Goal: Task Accomplishment & Management: Complete application form

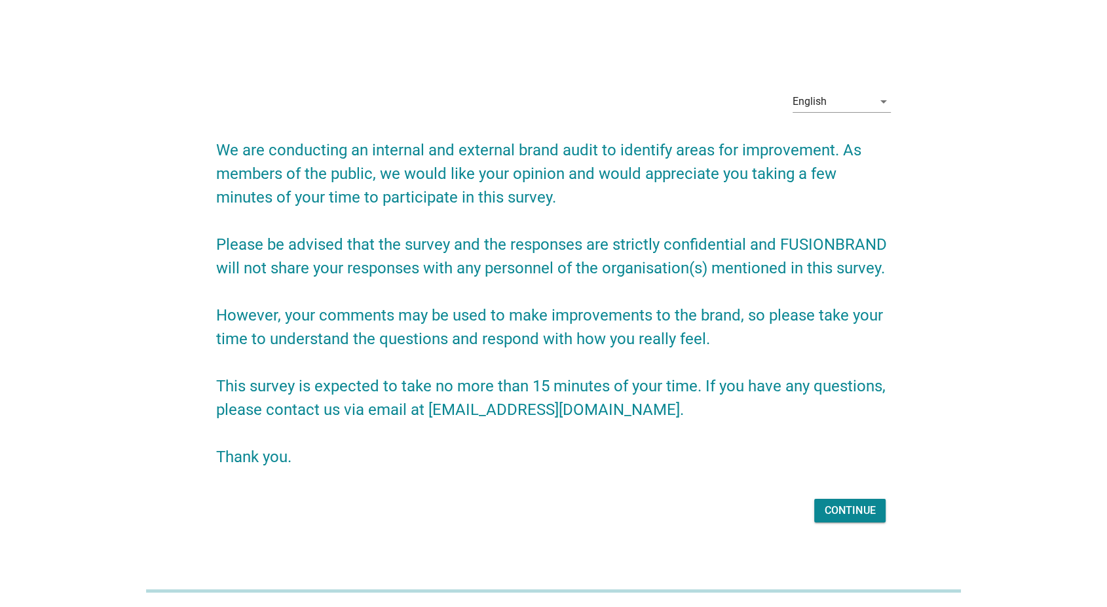
click at [827, 506] on div "Continue" at bounding box center [850, 511] width 50 height 16
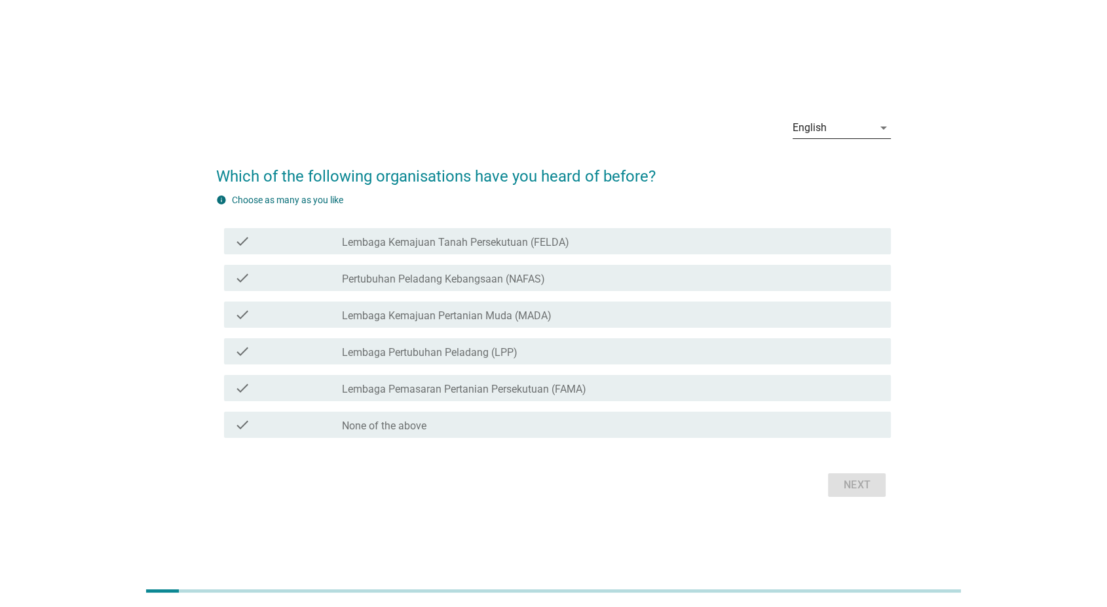
click at [835, 126] on div "English" at bounding box center [833, 127] width 80 height 21
click at [846, 164] on div "Bahasa Melayu" at bounding box center [841, 170] width 77 height 16
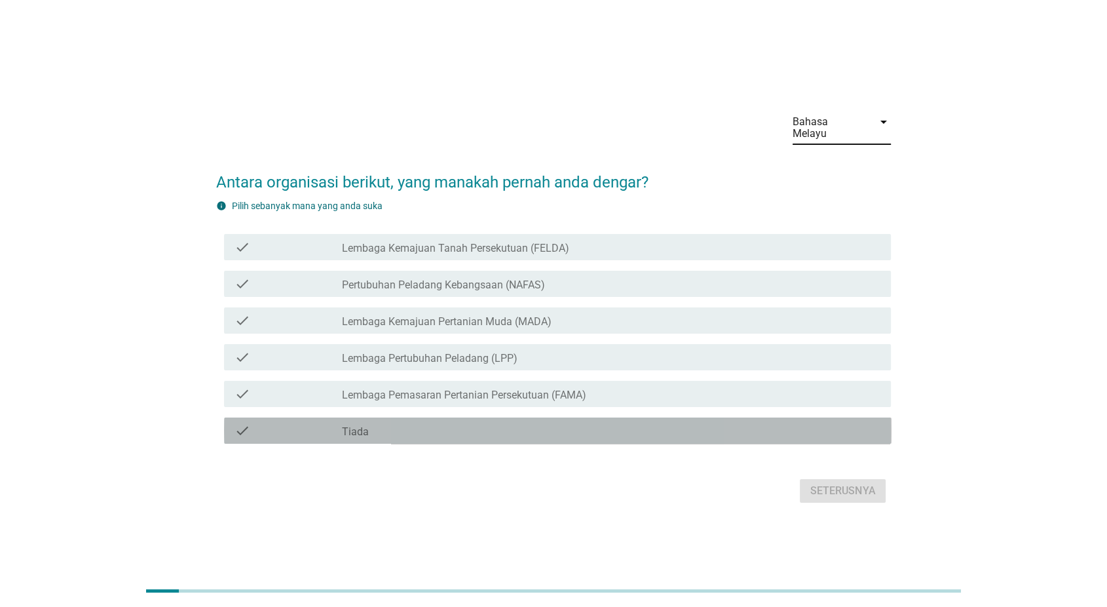
click at [733, 423] on div "check_box_outline_blank Tiada" at bounding box center [611, 431] width 539 height 16
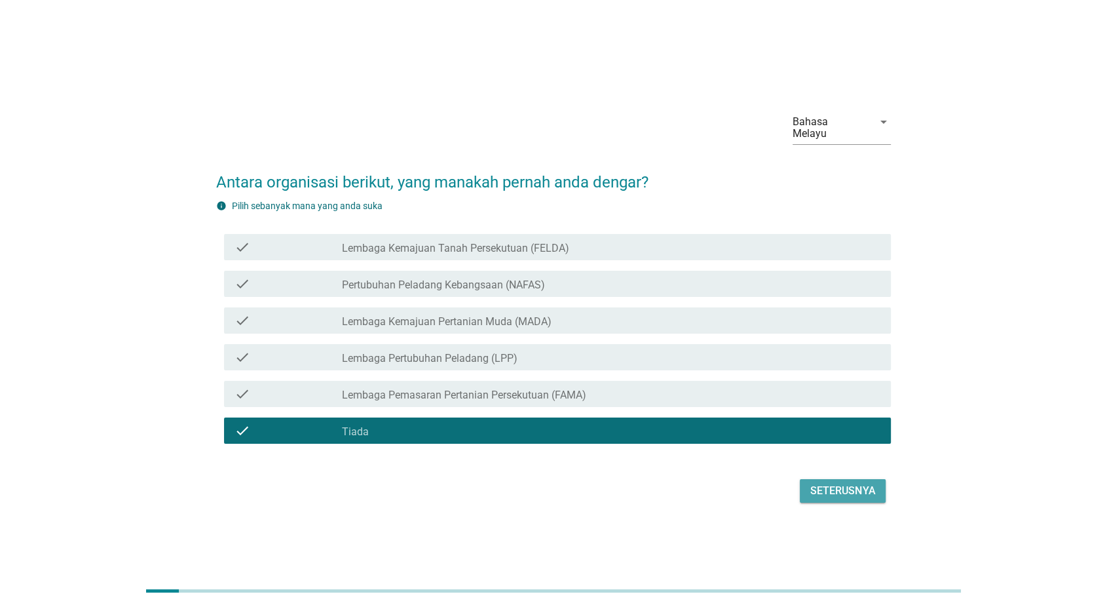
click at [827, 485] on div "Seterusnya" at bounding box center [842, 491] width 65 height 16
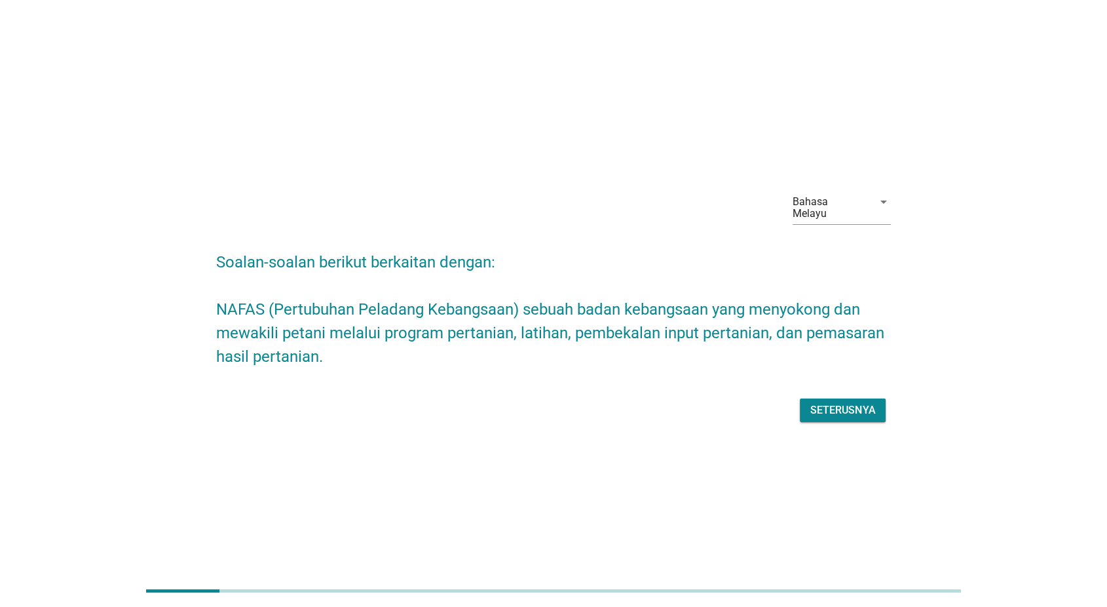
click at [496, 238] on h2 "Soalan-soalan berikut berkaitan dengan: NAFAS (Pertubuhan Peladang Kebangsaan) …" at bounding box center [553, 302] width 675 height 131
click at [820, 404] on div "Seterusnya" at bounding box center [842, 410] width 65 height 16
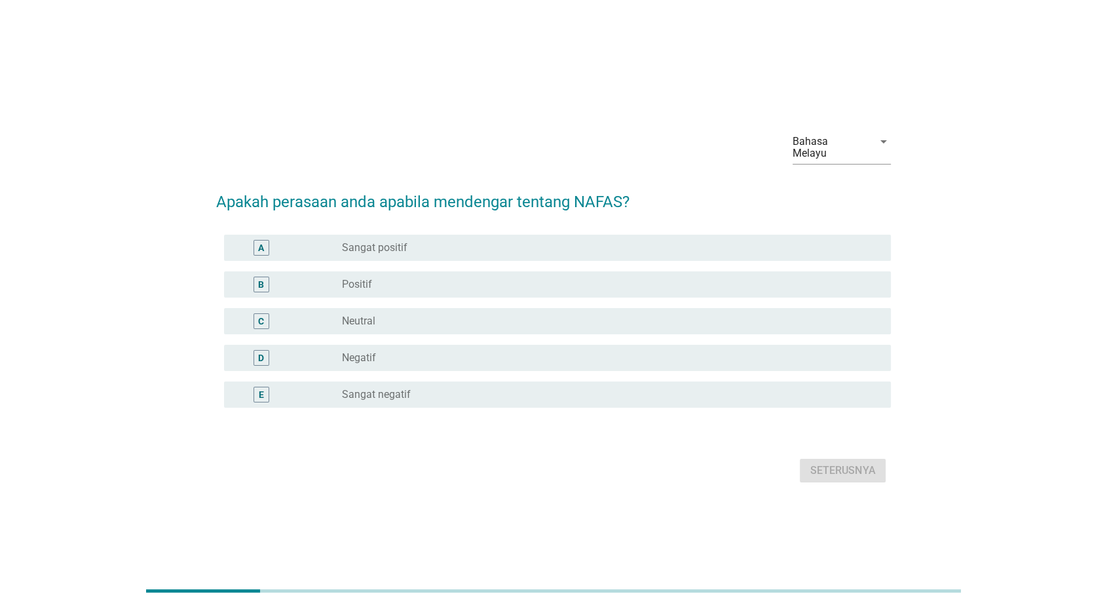
click at [677, 316] on div "radio_button_unchecked Neutral" at bounding box center [606, 320] width 528 height 13
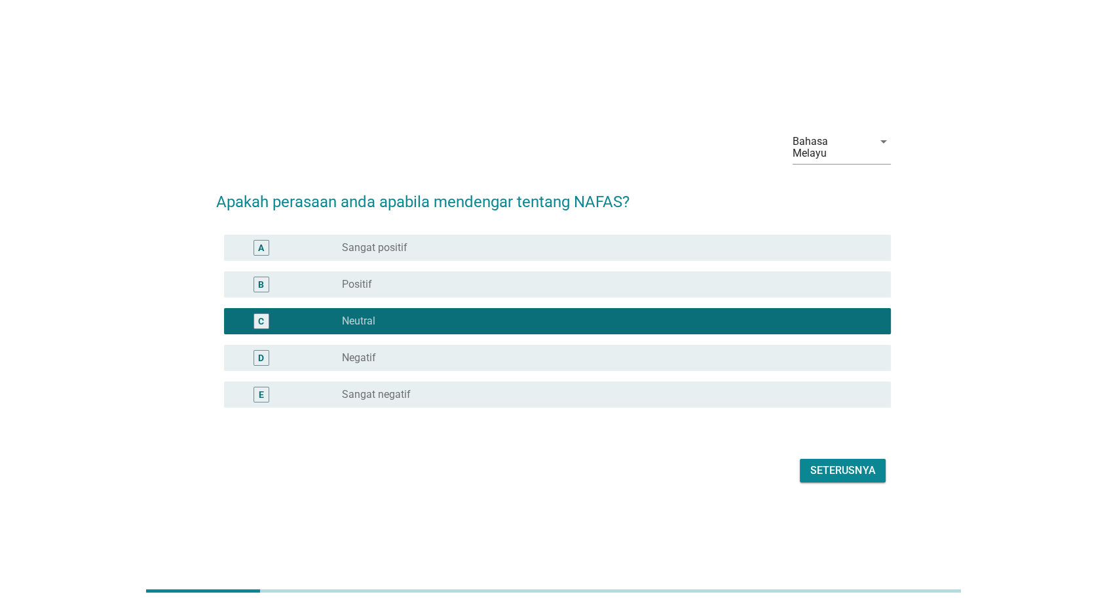
click at [680, 339] on div "D radio_button_unchecked Negatif" at bounding box center [553, 357] width 675 height 37
click at [829, 138] on div "Bahasa Melayu" at bounding box center [833, 147] width 80 height 33
click at [829, 150] on div "English" at bounding box center [841, 158] width 77 height 16
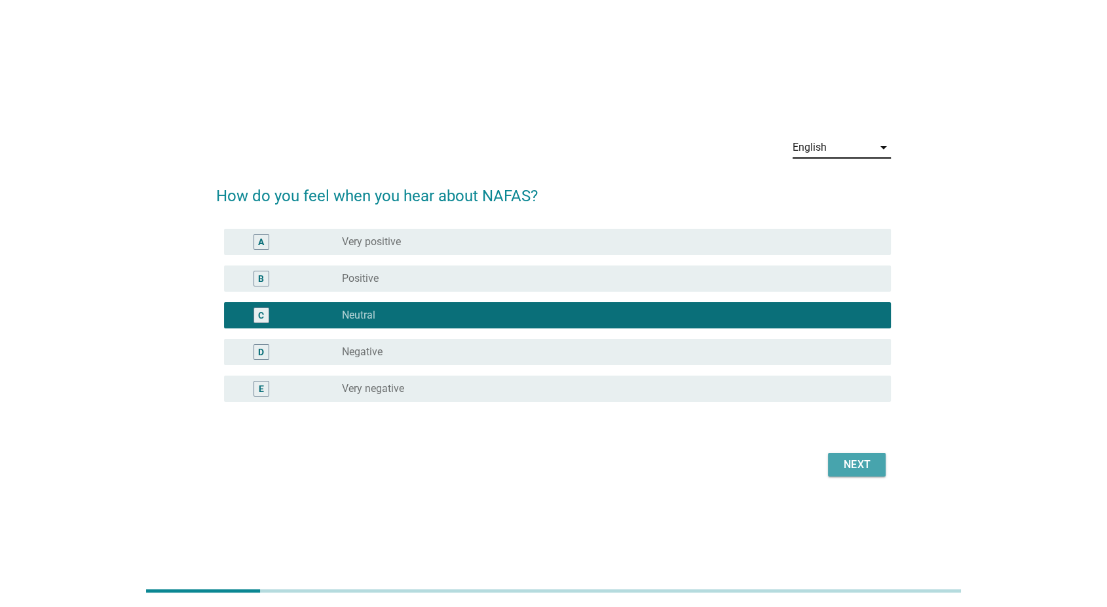
click at [866, 464] on div "Next" at bounding box center [857, 465] width 37 height 16
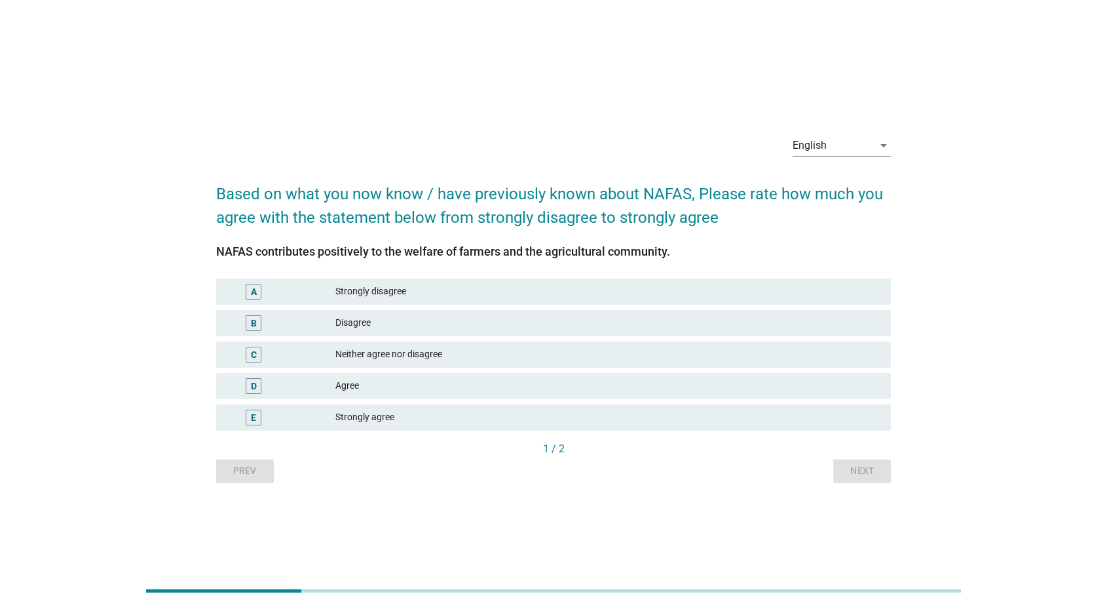
click at [724, 337] on div "B Disagree" at bounding box center [554, 322] width 681 height 31
click at [827, 361] on div "Neither agree nor disagree" at bounding box center [607, 355] width 545 height 16
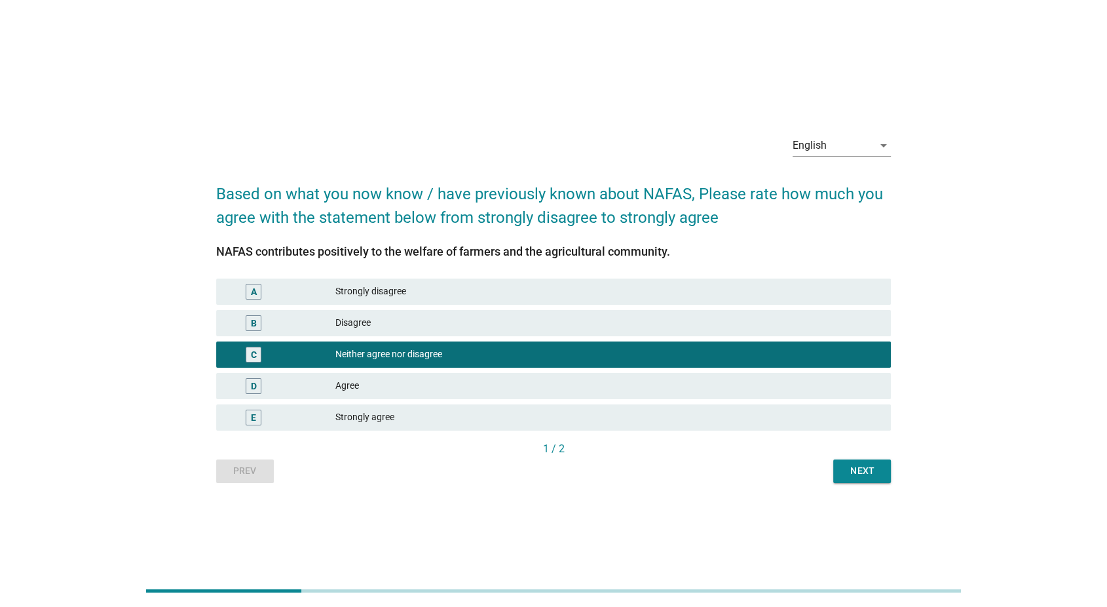
click at [859, 478] on button "Next" at bounding box center [862, 471] width 58 height 24
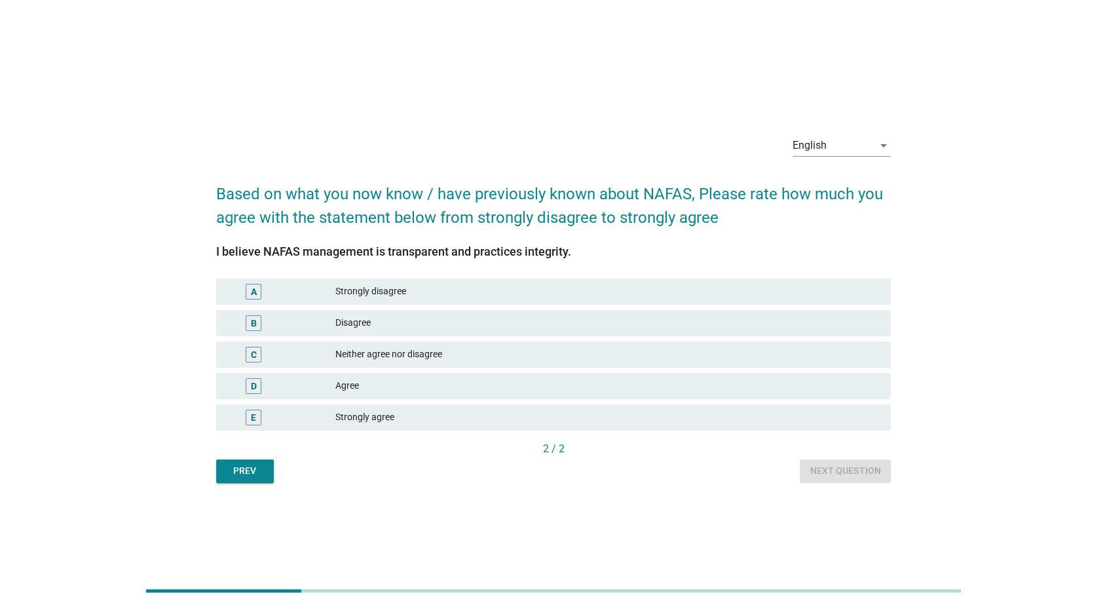
click at [841, 395] on div "D Agree" at bounding box center [553, 386] width 675 height 26
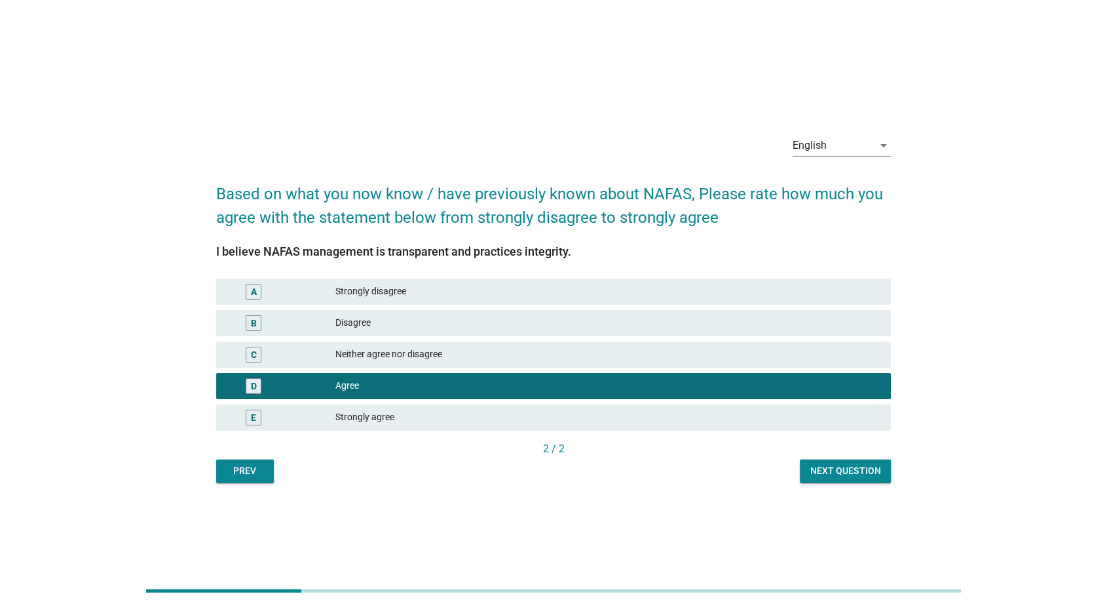
drag, startPoint x: 858, startPoint y: 468, endPoint x: 864, endPoint y: 459, distance: 10.4
click at [857, 468] on div "Next question" at bounding box center [845, 471] width 70 height 14
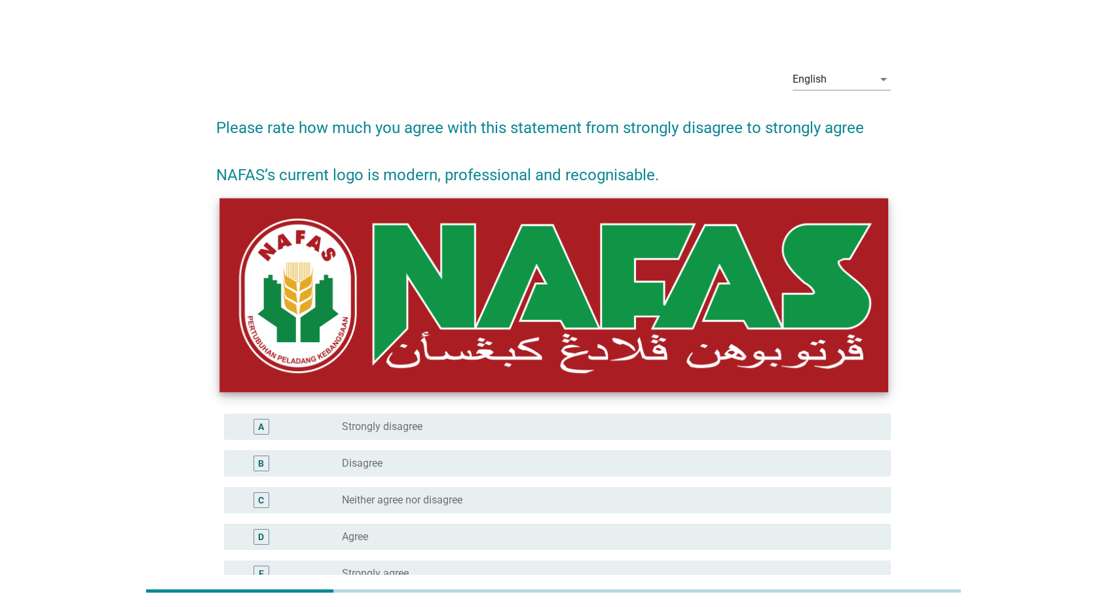
click at [797, 373] on img at bounding box center [553, 295] width 668 height 194
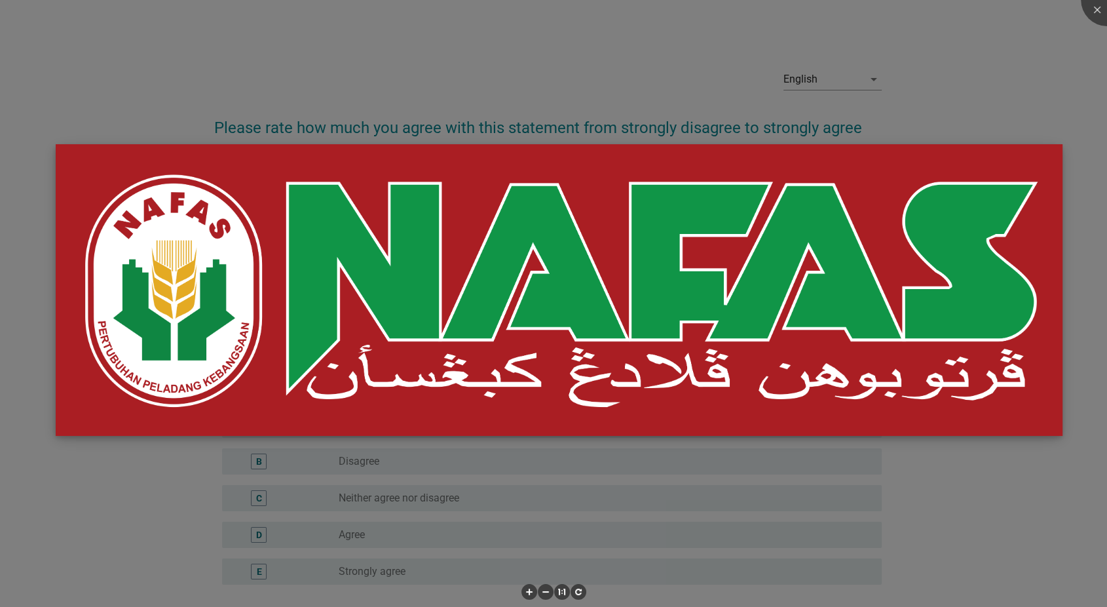
click at [953, 405] on img at bounding box center [559, 290] width 1006 height 292
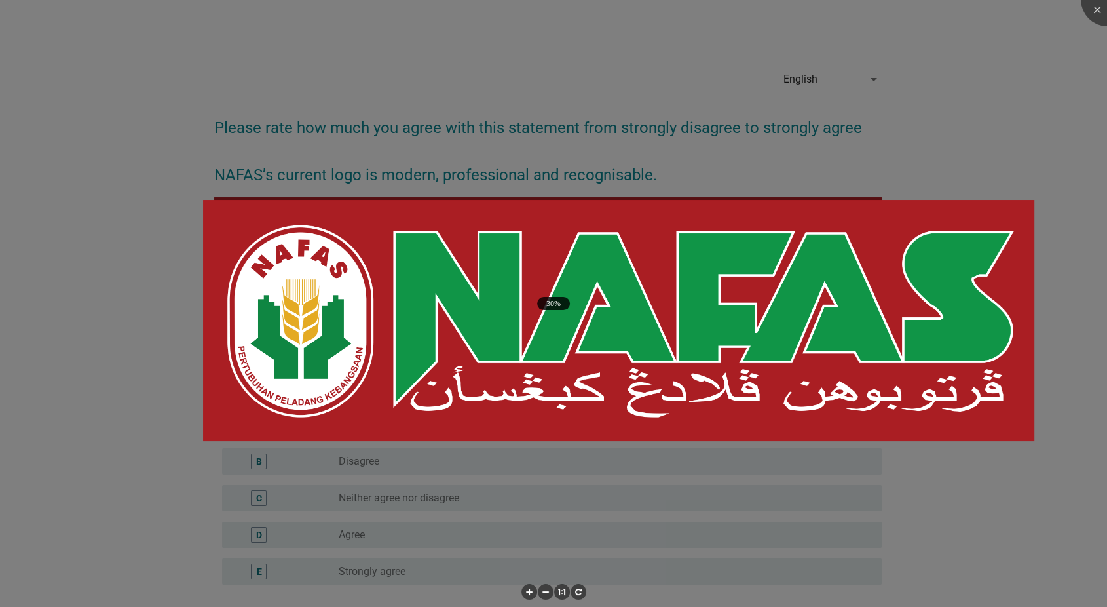
click at [799, 536] on div at bounding box center [553, 303] width 1107 height 607
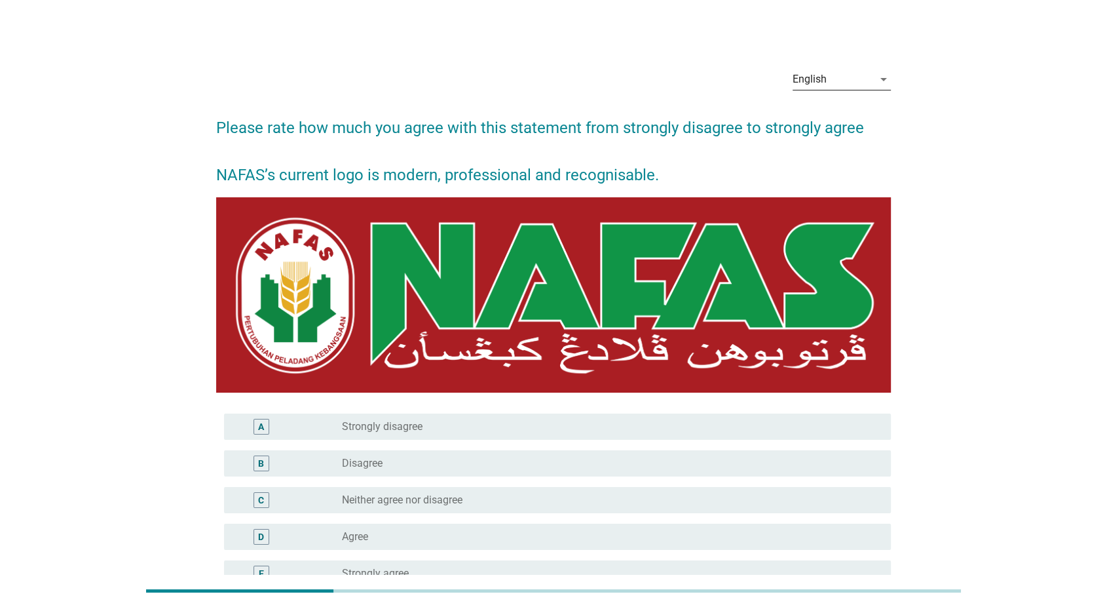
click at [826, 75] on div "English" at bounding box center [810, 79] width 34 height 12
click at [838, 117] on div "Bahasa Melayu" at bounding box center [841, 121] width 77 height 16
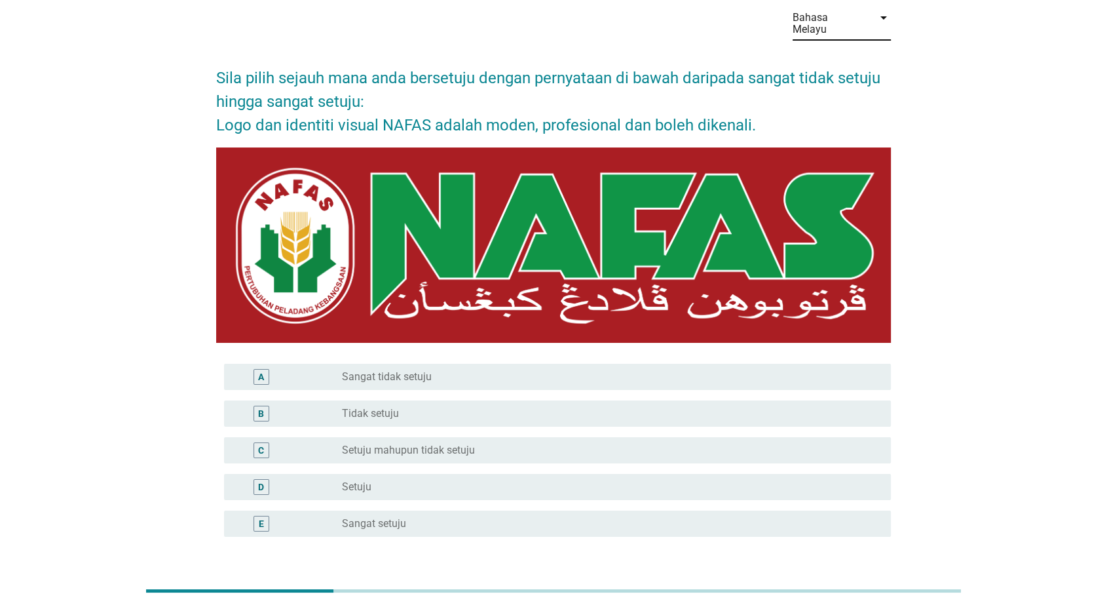
scroll to position [148, 0]
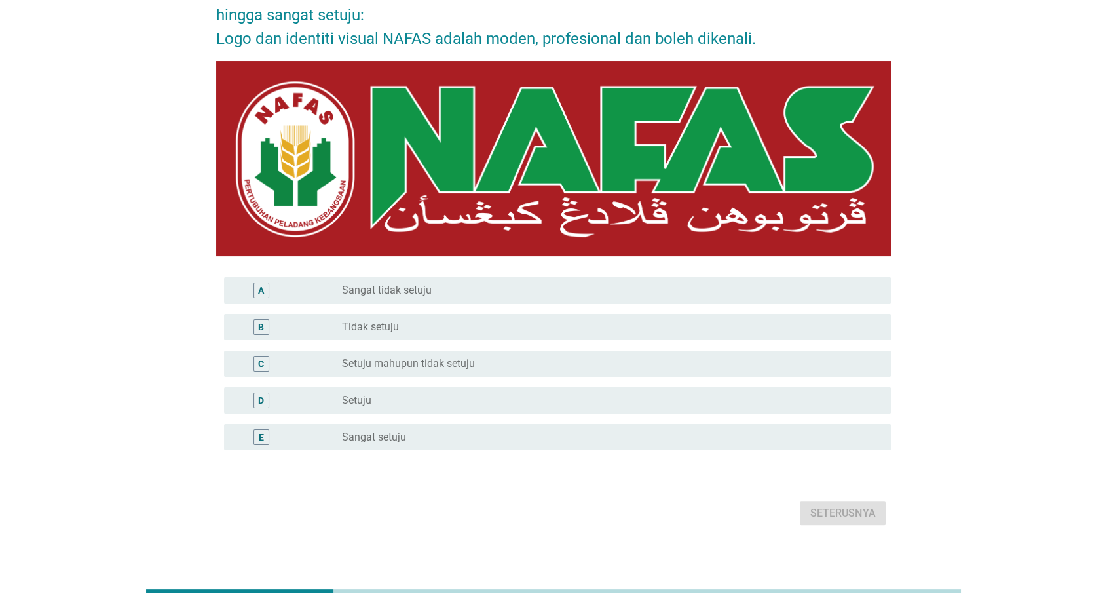
click at [801, 394] on div "radio_button_unchecked Setuju" at bounding box center [606, 400] width 528 height 13
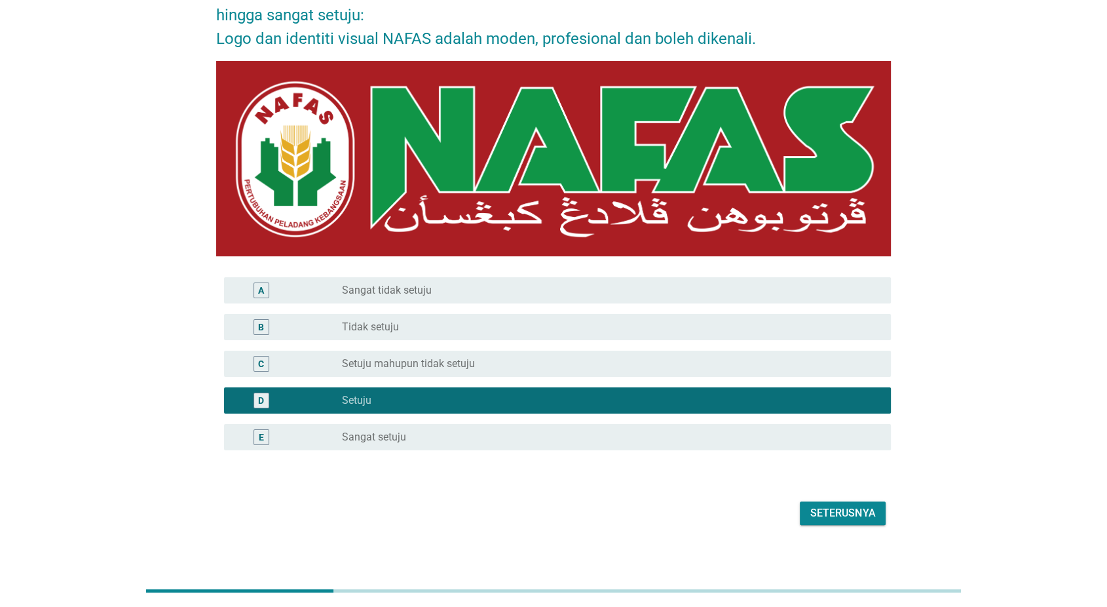
click at [867, 505] on div "Seterusnya" at bounding box center [842, 513] width 65 height 16
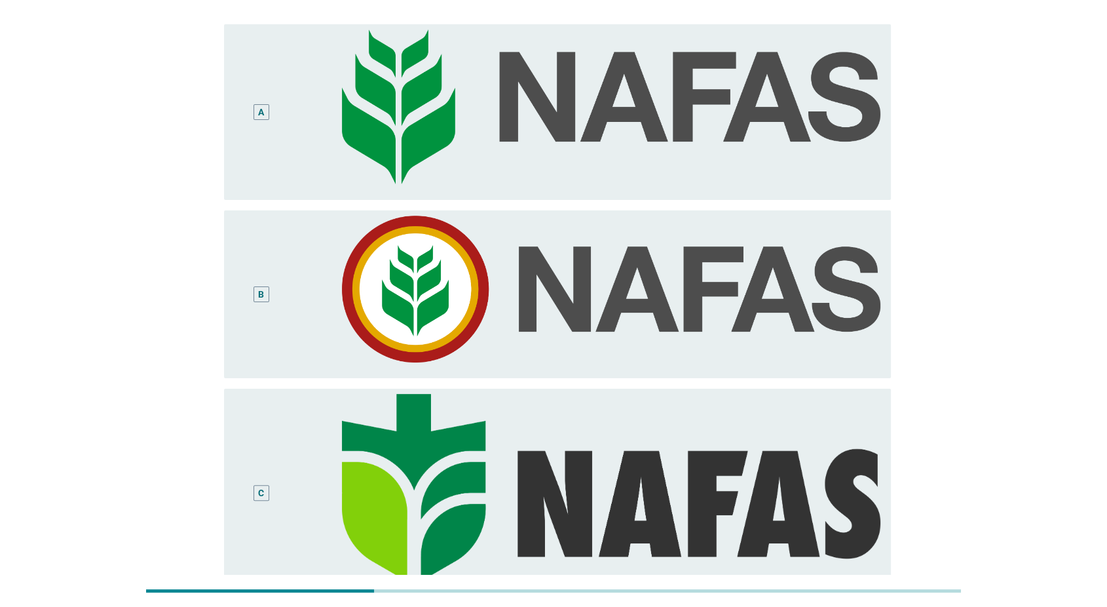
scroll to position [0, 0]
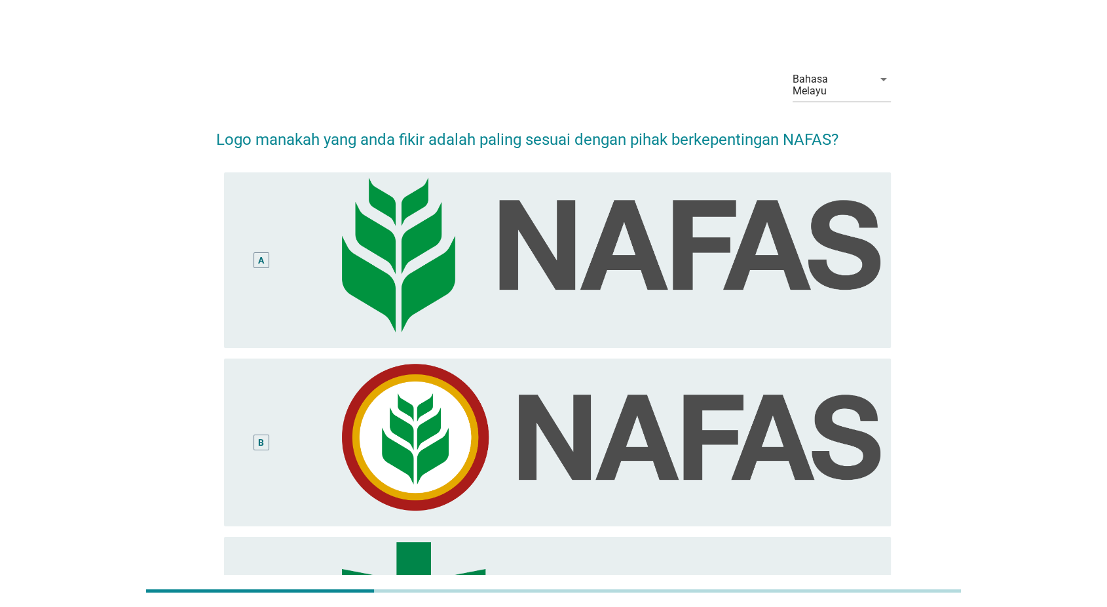
click at [284, 267] on div "A" at bounding box center [262, 260] width 54 height 165
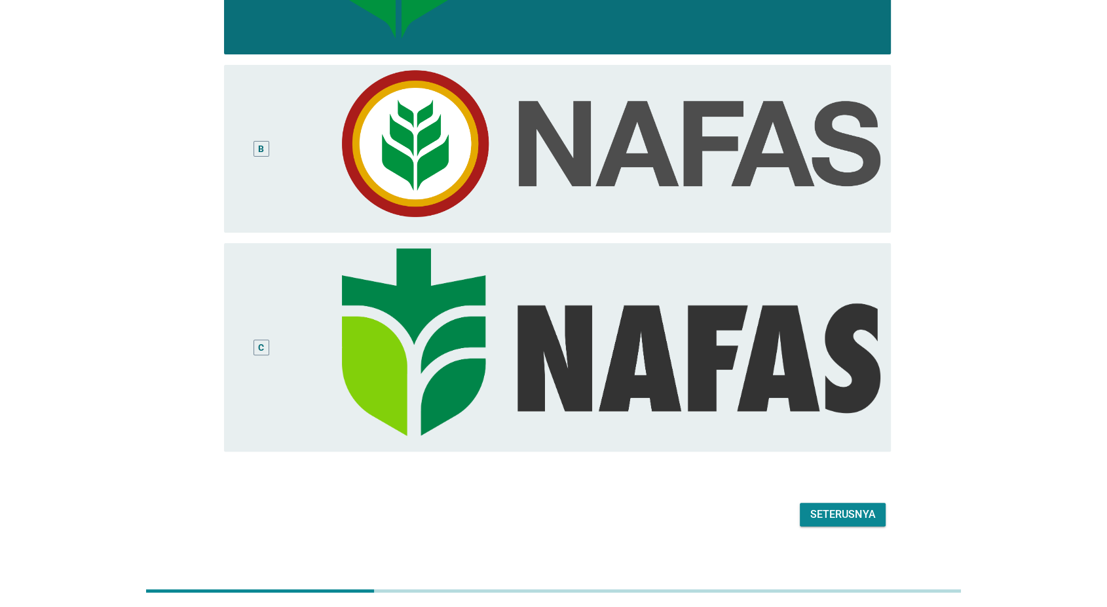
scroll to position [294, 0]
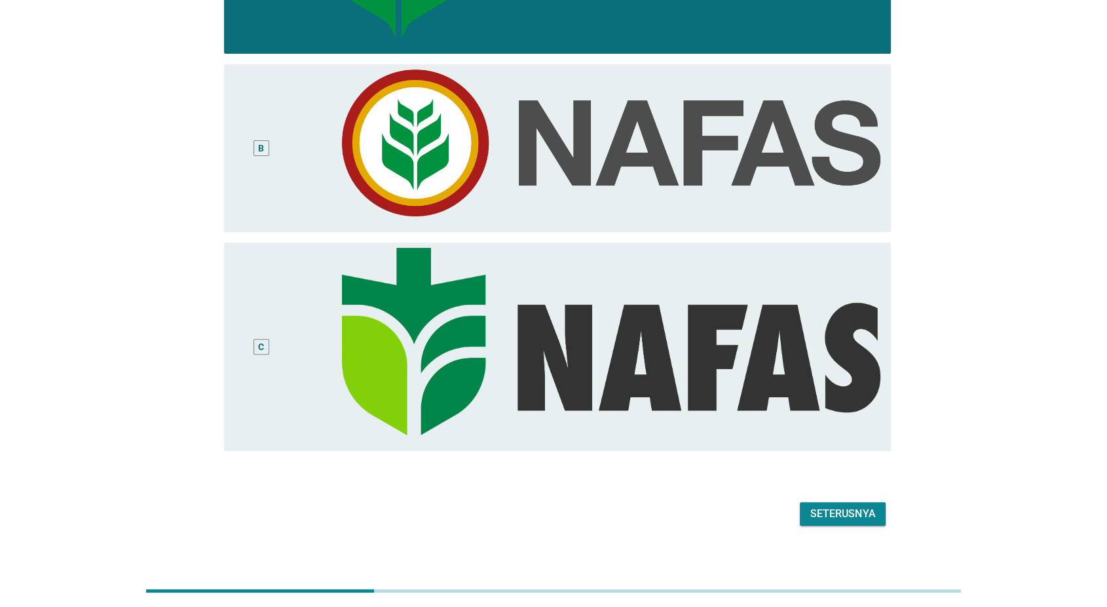
click at [864, 506] on div "Seterusnya" at bounding box center [842, 514] width 65 height 16
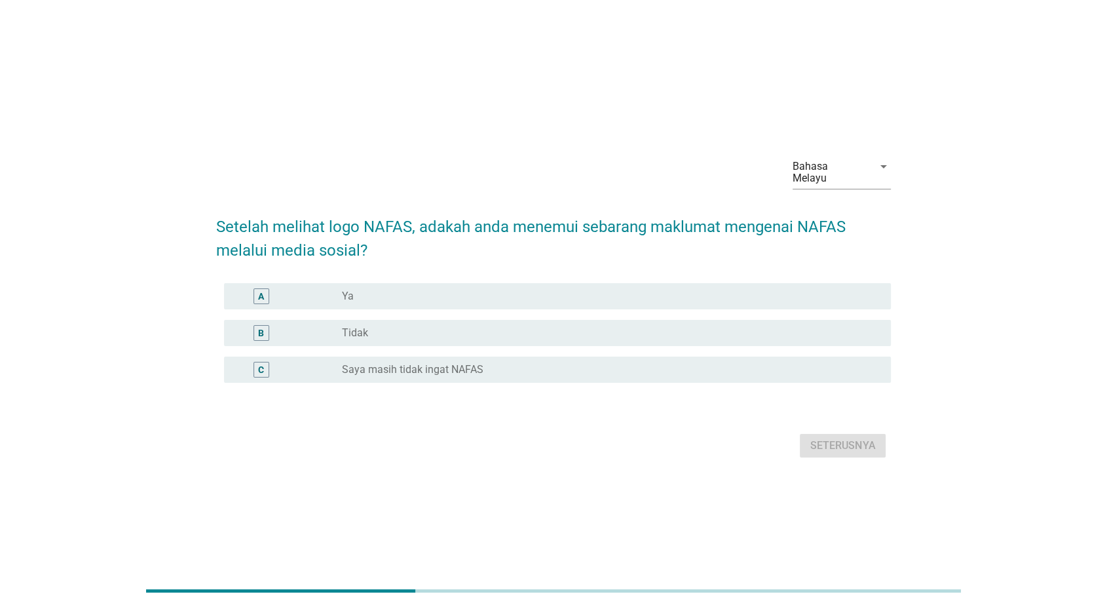
click at [715, 294] on div "radio_button_unchecked Ya" at bounding box center [606, 296] width 528 height 13
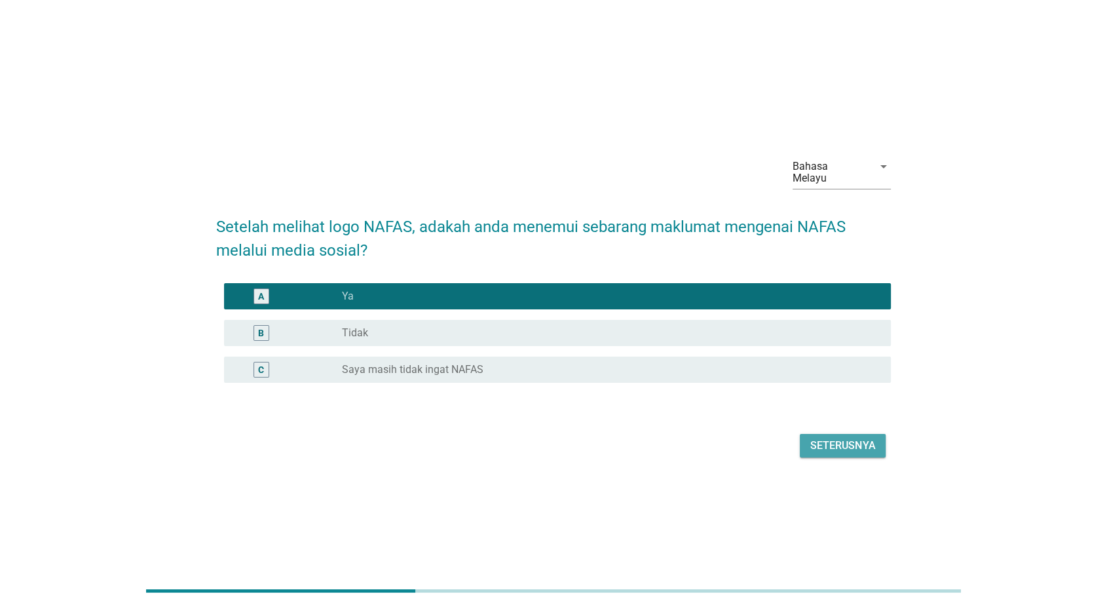
click at [828, 438] on div "Seterusnya" at bounding box center [842, 446] width 65 height 16
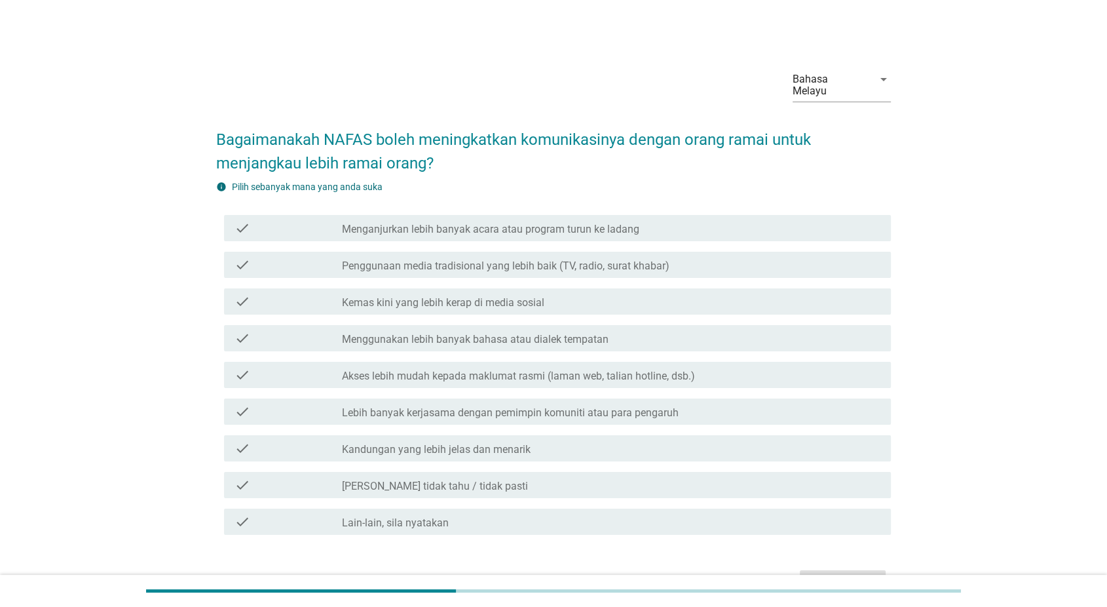
click at [710, 367] on div "check_box_outline_blank Akses lebih mudah kepada maklumat rasmi (laman web, tal…" at bounding box center [611, 375] width 539 height 16
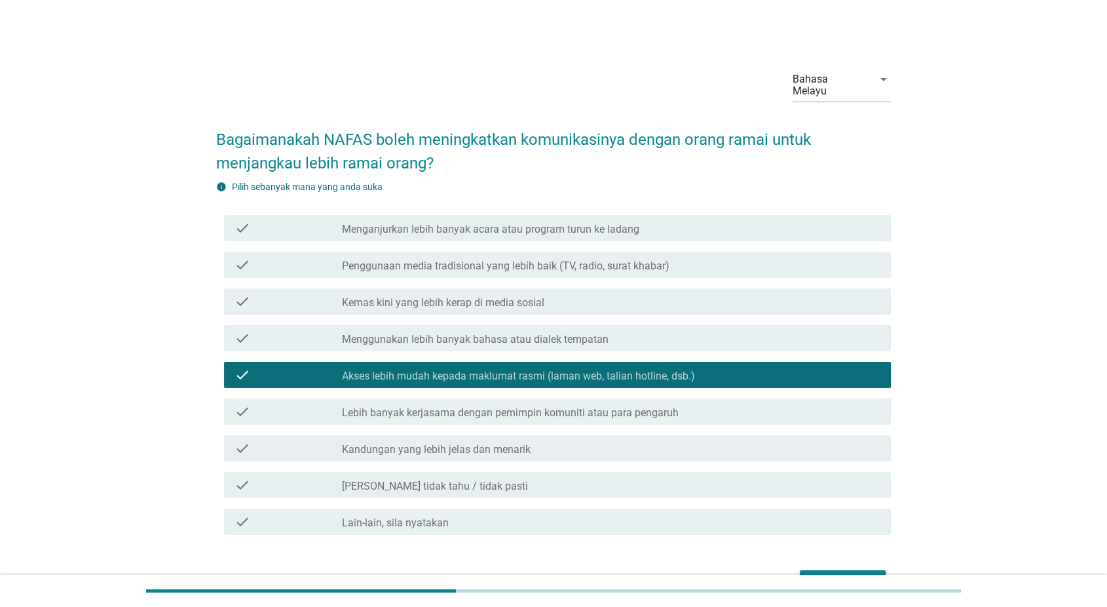
click at [713, 440] on div "check_box_outline_blank Kandungan yang lebih jelas dan menarik" at bounding box center [611, 448] width 539 height 16
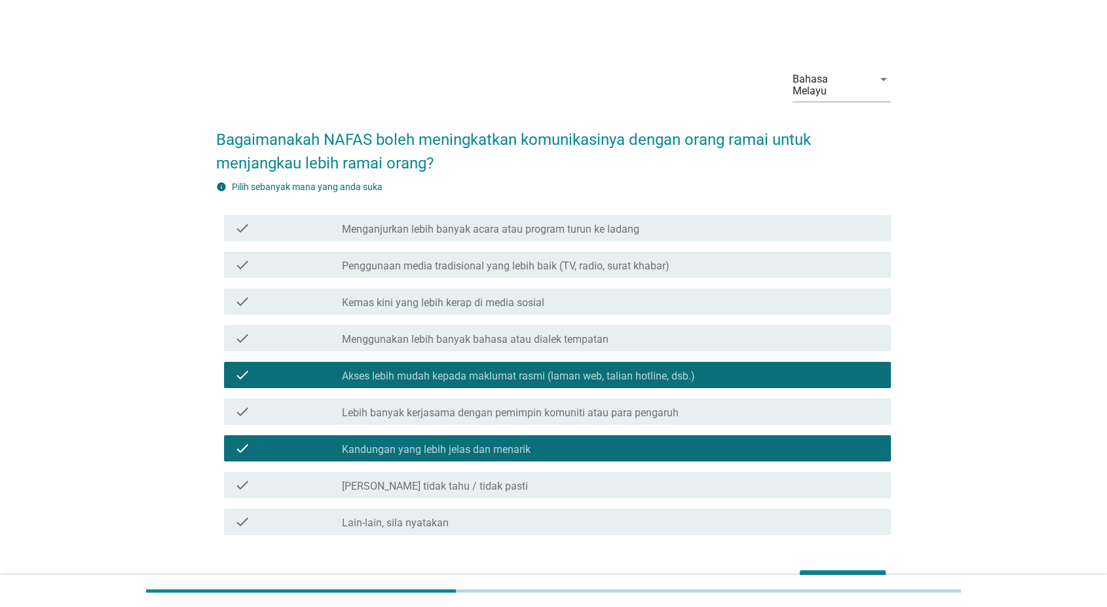
click at [818, 574] on div "Seterusnya" at bounding box center [842, 582] width 65 height 16
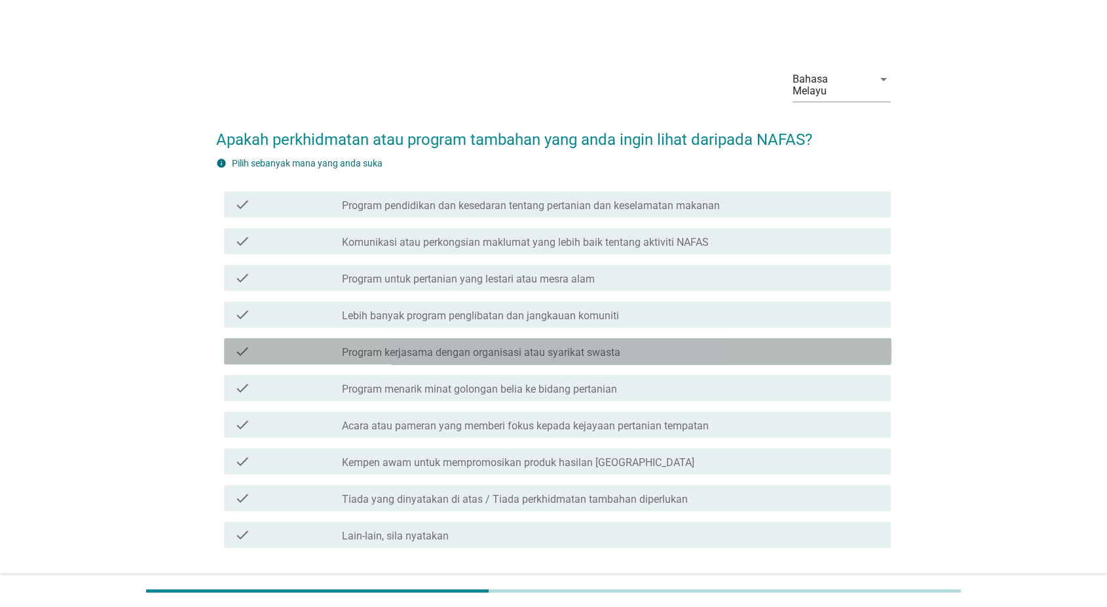
click at [692, 343] on div "check_box_outline_blank Program kerjasama dengan organisasi atau syarikat swasta" at bounding box center [611, 351] width 539 height 16
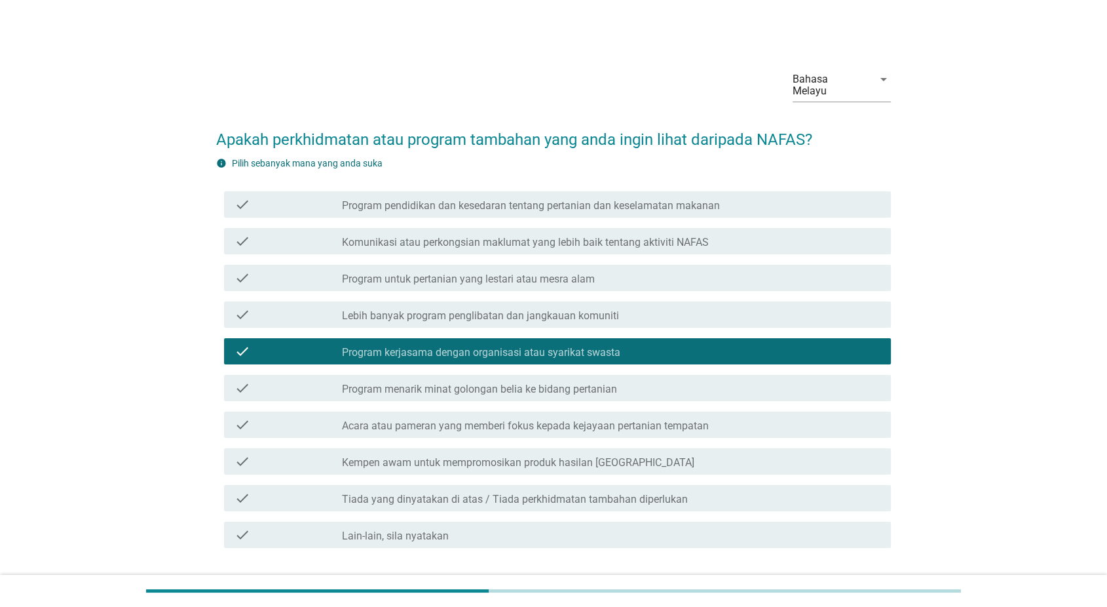
click at [693, 419] on label "Acara atau pameran yang memberi fokus kepada kejayaan pertanian tempatan" at bounding box center [525, 425] width 367 height 13
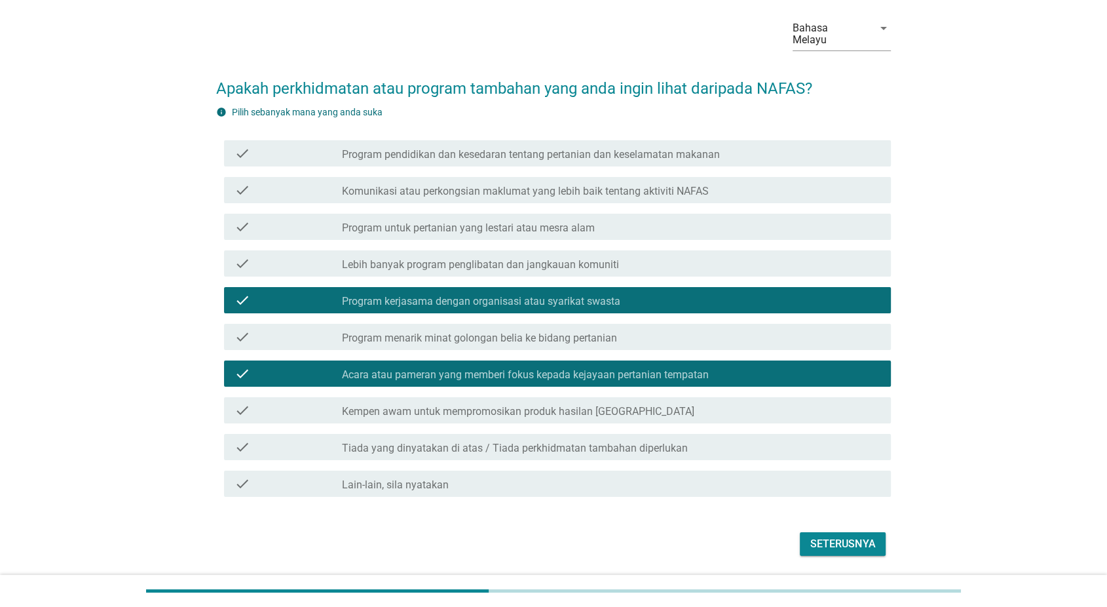
scroll to position [73, 0]
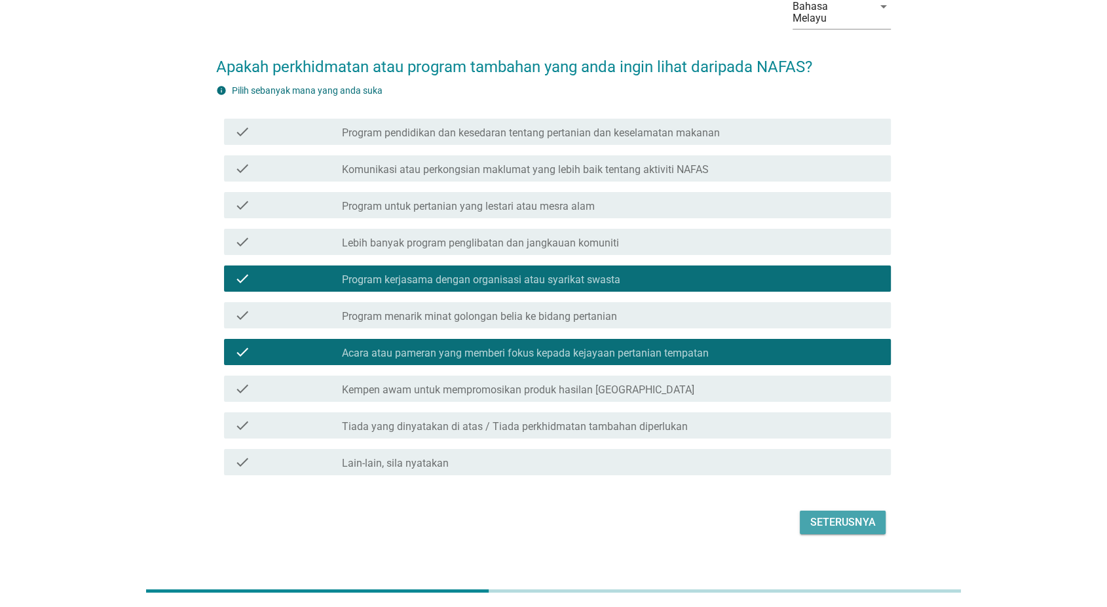
click at [844, 514] on div "Seterusnya" at bounding box center [842, 522] width 65 height 16
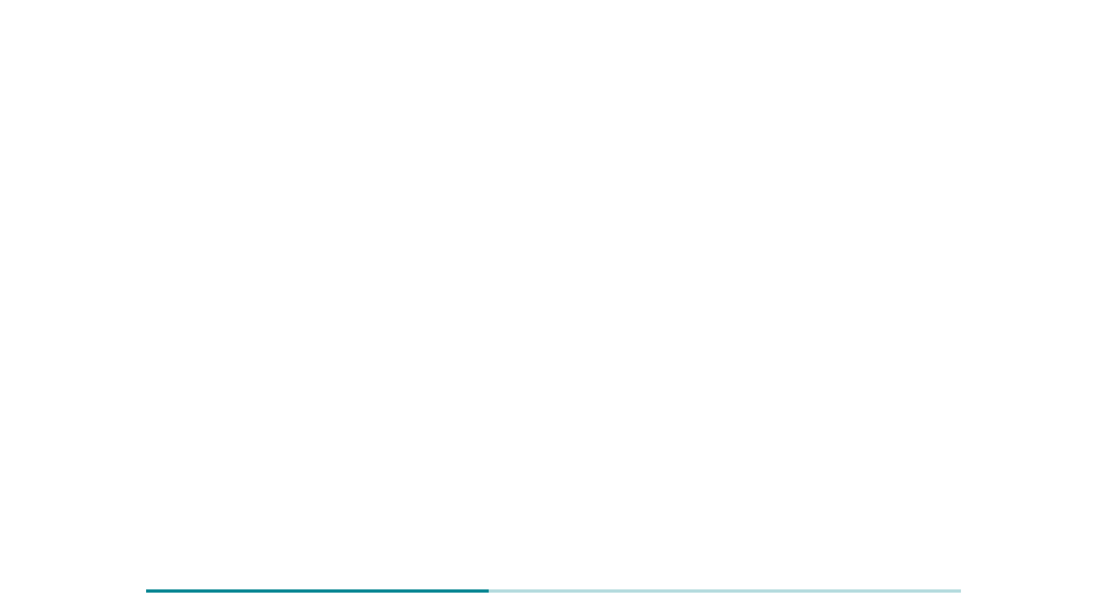
scroll to position [0, 0]
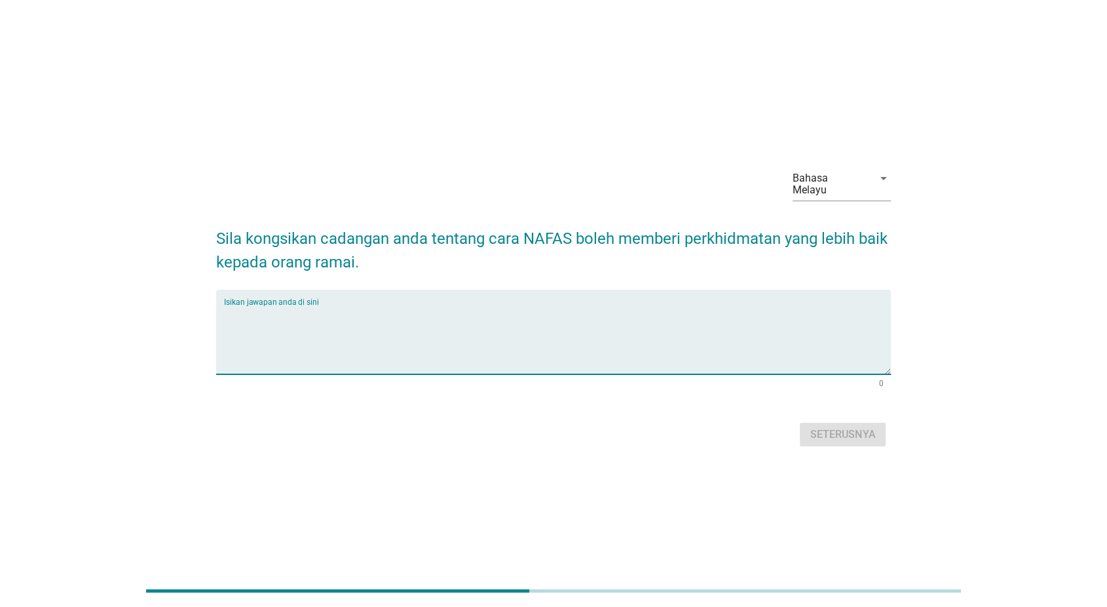
click at [705, 305] on textarea "Isikan jawapan anda di sini" at bounding box center [558, 339] width 668 height 69
type textarea "ff"
click at [829, 432] on div "Seterusnya" at bounding box center [842, 435] width 65 height 16
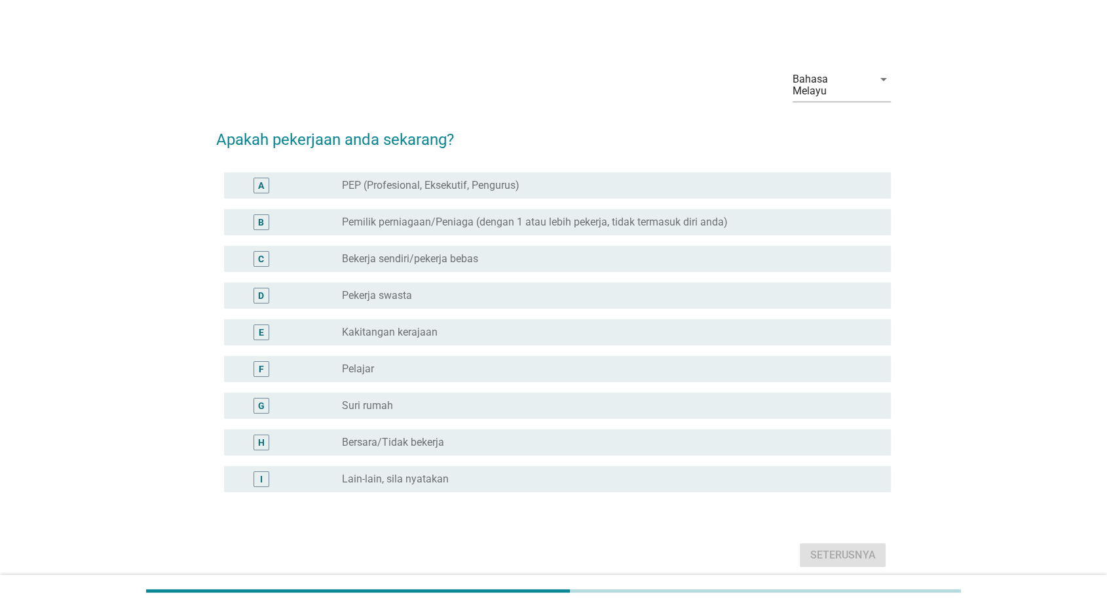
click at [756, 289] on div "radio_button_unchecked Pekerja swasta" at bounding box center [606, 295] width 528 height 13
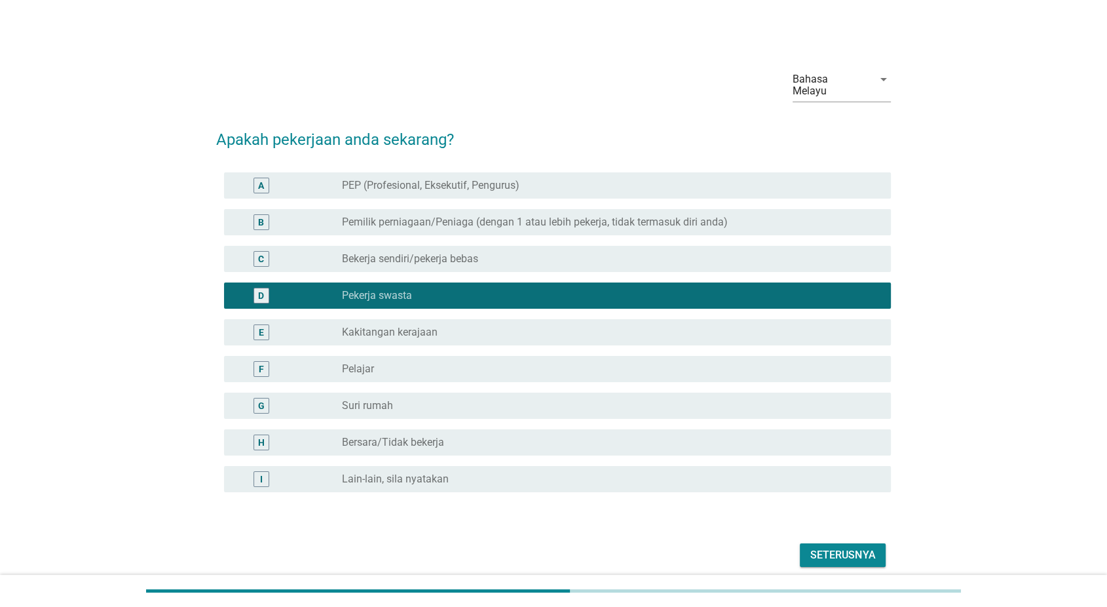
click at [843, 547] on div "Seterusnya" at bounding box center [842, 555] width 65 height 16
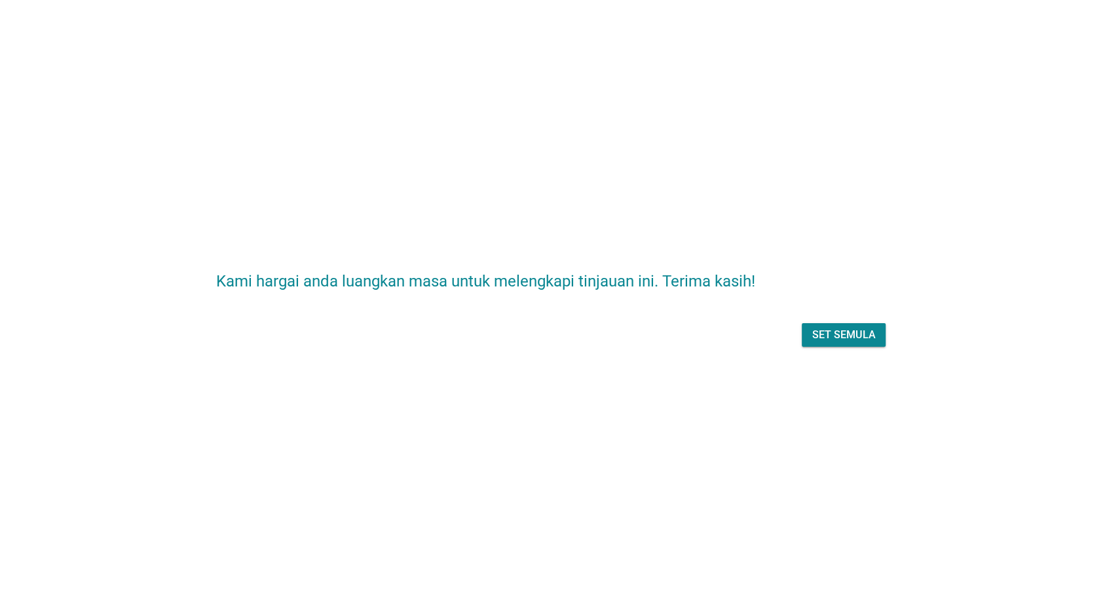
click at [831, 332] on div "Set semula" at bounding box center [843, 335] width 63 height 16
